Goal: Task Accomplishment & Management: Manage account settings

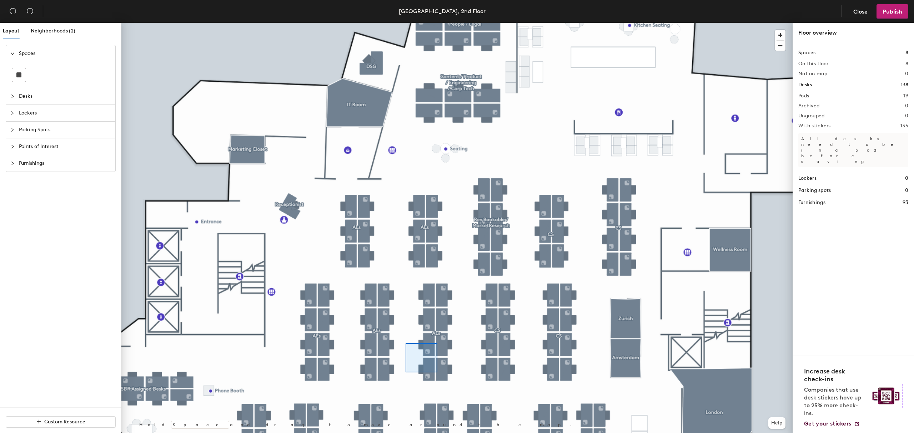
click at [403, 23] on div at bounding box center [456, 23] width 671 height 0
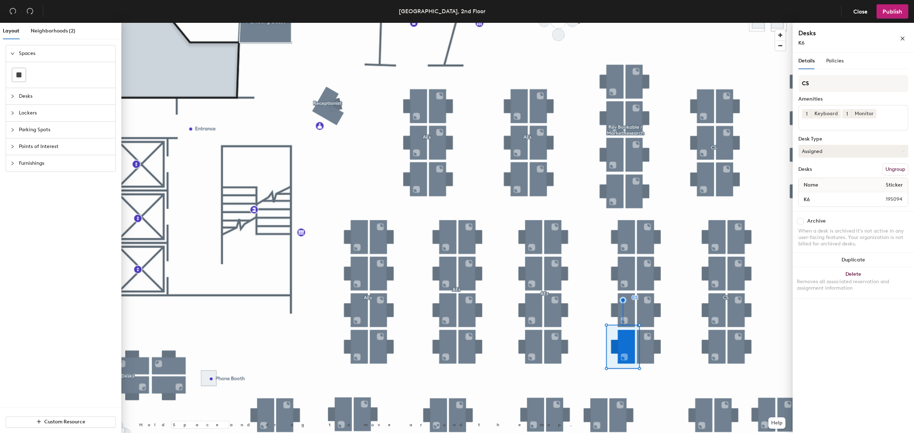
click at [821, 147] on button "Assigned" at bounding box center [853, 151] width 110 height 13
click at [827, 193] on div "Hoteled" at bounding box center [834, 195] width 71 height 11
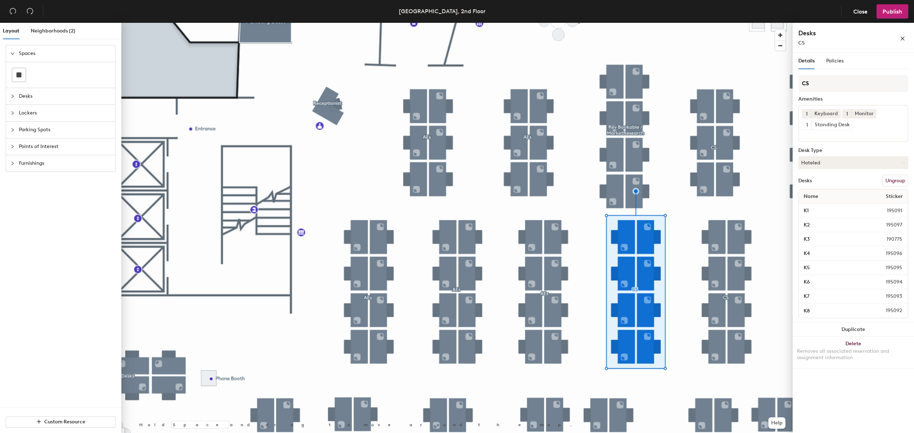
click at [712, 23] on div at bounding box center [456, 23] width 671 height 0
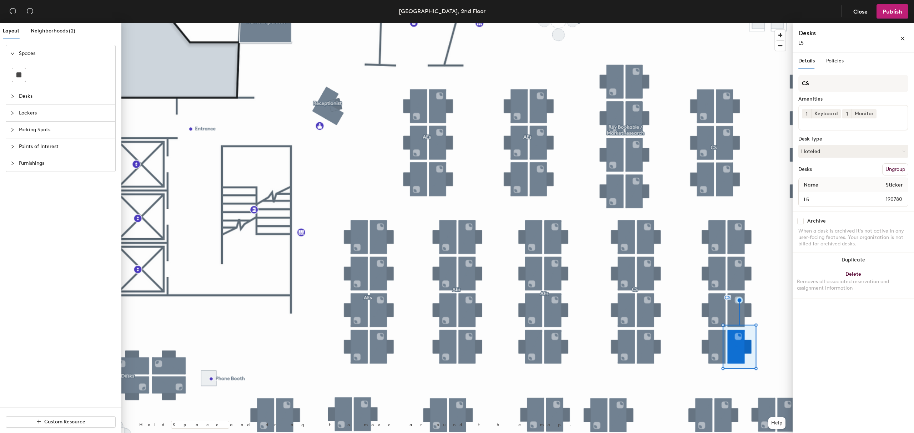
click at [719, 23] on div at bounding box center [456, 23] width 671 height 0
click at [721, 23] on div at bounding box center [456, 23] width 671 height 0
click at [739, 23] on div at bounding box center [456, 23] width 671 height 0
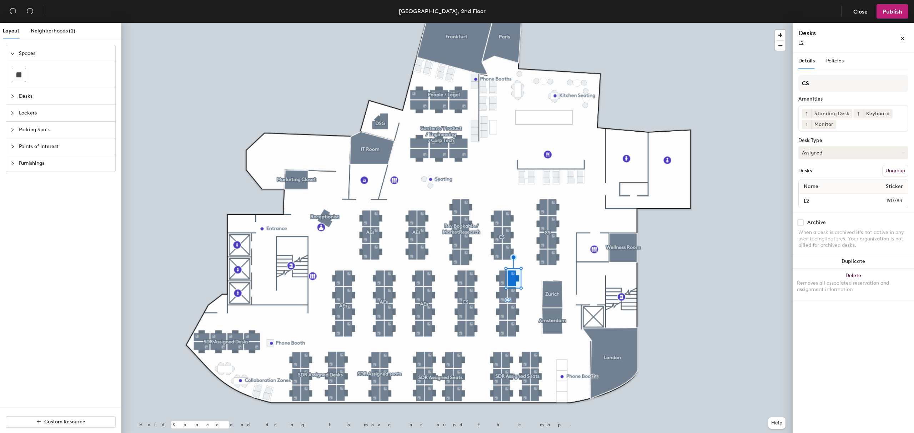
click at [842, 152] on button "Assigned" at bounding box center [853, 152] width 110 height 13
click at [831, 193] on div "Hoteled" at bounding box center [834, 196] width 71 height 11
click at [902, 10] on button "Publish" at bounding box center [892, 11] width 32 height 14
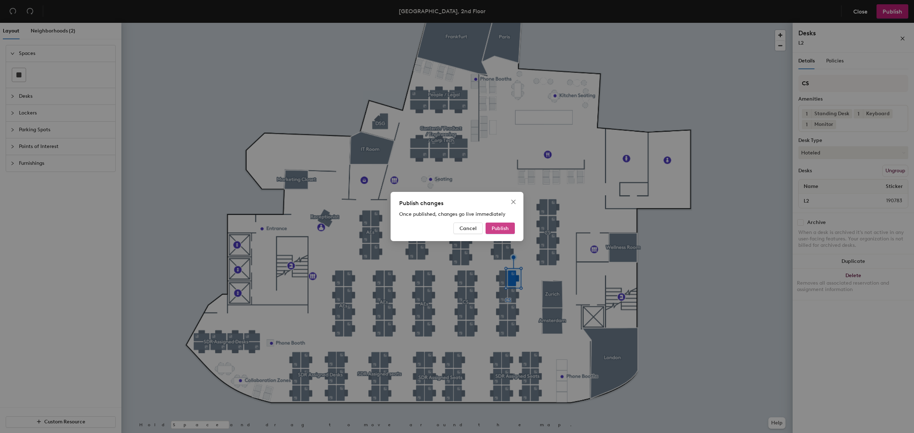
click at [510, 228] on button "Publish" at bounding box center [499, 228] width 29 height 11
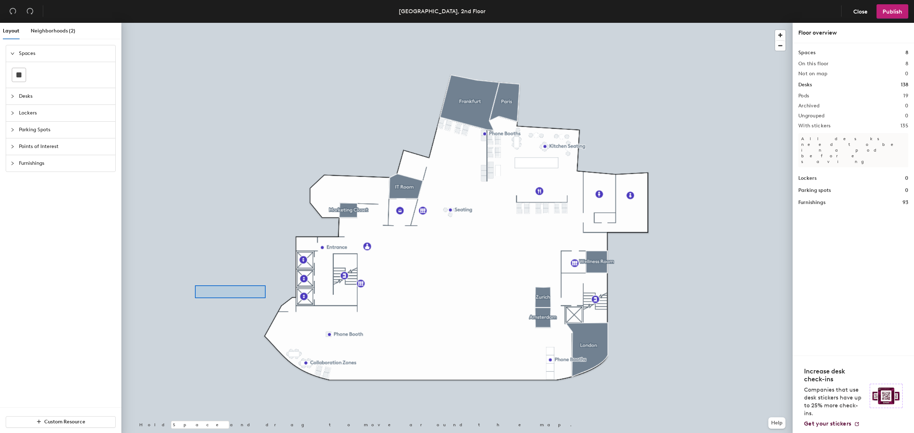
click at [190, 23] on div at bounding box center [456, 23] width 671 height 0
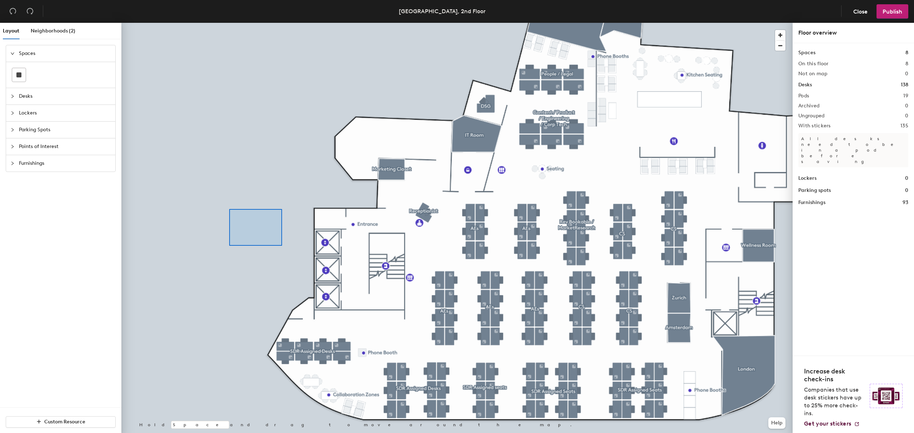
click at [229, 23] on div at bounding box center [456, 23] width 671 height 0
click at [236, 23] on div at bounding box center [456, 23] width 671 height 0
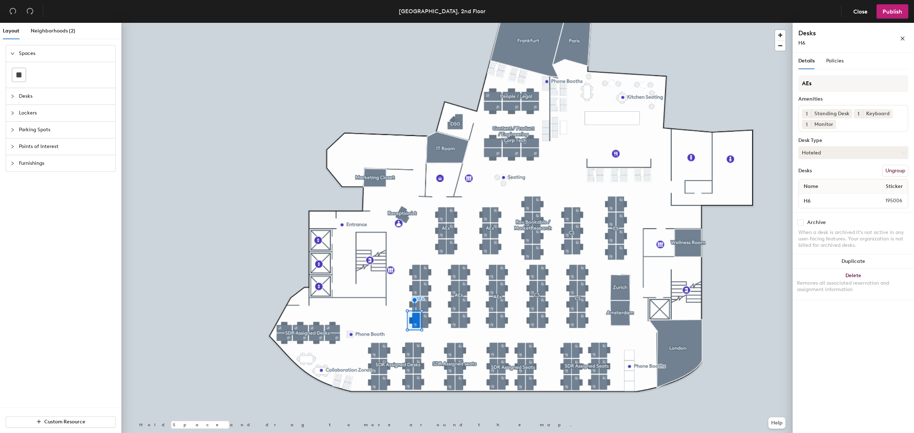
click at [840, 150] on button "Hoteled" at bounding box center [853, 152] width 110 height 13
click at [822, 173] on div "Assigned" at bounding box center [834, 175] width 71 height 11
click at [890, 11] on span "Publish" at bounding box center [892, 11] width 20 height 7
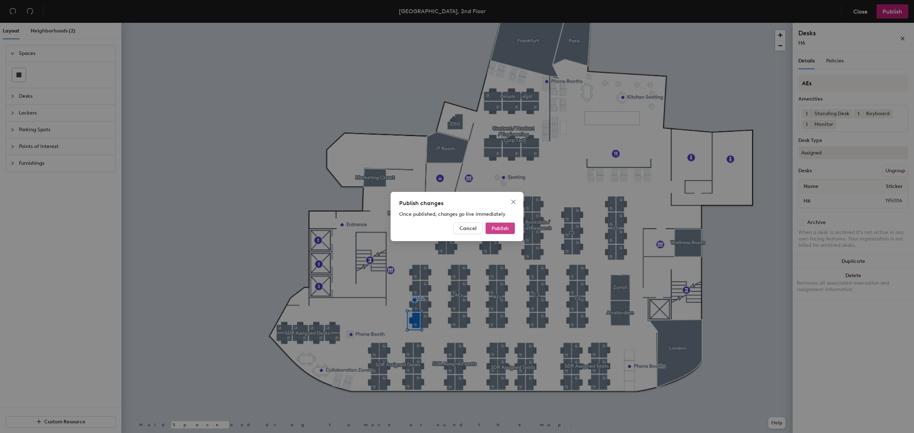
click at [508, 226] on span "Publish" at bounding box center [500, 229] width 17 height 6
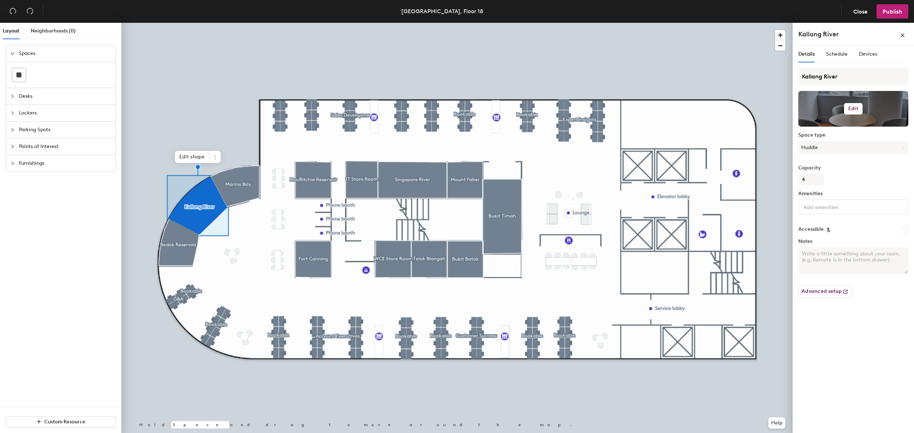
click at [854, 107] on h6 "Edit" at bounding box center [853, 109] width 10 height 6
click at [833, 129] on input "file" at bounding box center [858, 129] width 109 height 11
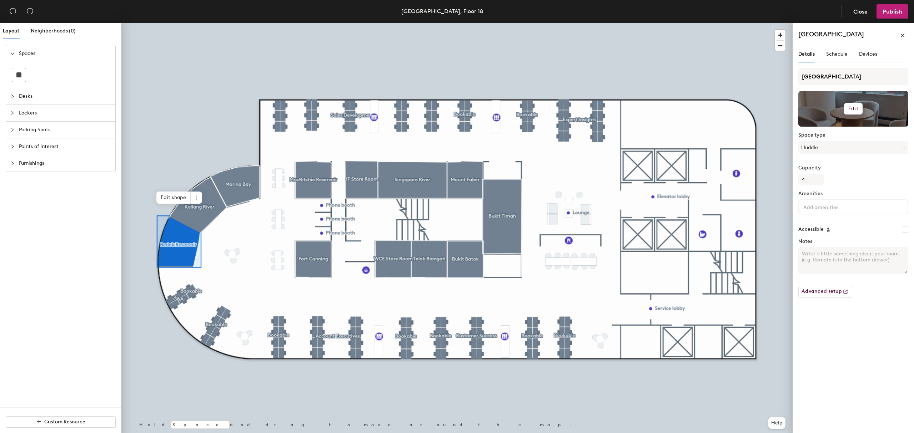
click at [850, 111] on h6 "Edit" at bounding box center [853, 109] width 10 height 6
click at [840, 129] on input "file" at bounding box center [858, 129] width 109 height 11
click at [891, 10] on span "Publish" at bounding box center [892, 11] width 20 height 7
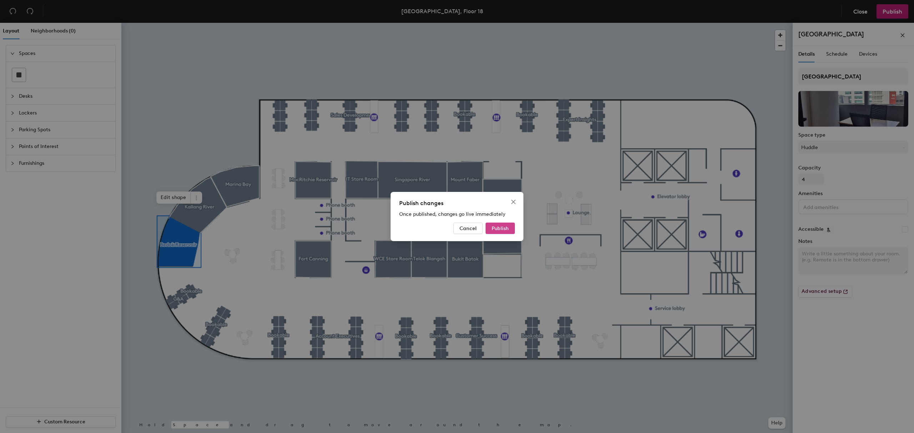
click at [504, 228] on span "Publish" at bounding box center [500, 229] width 17 height 6
